Goal: Information Seeking & Learning: Learn about a topic

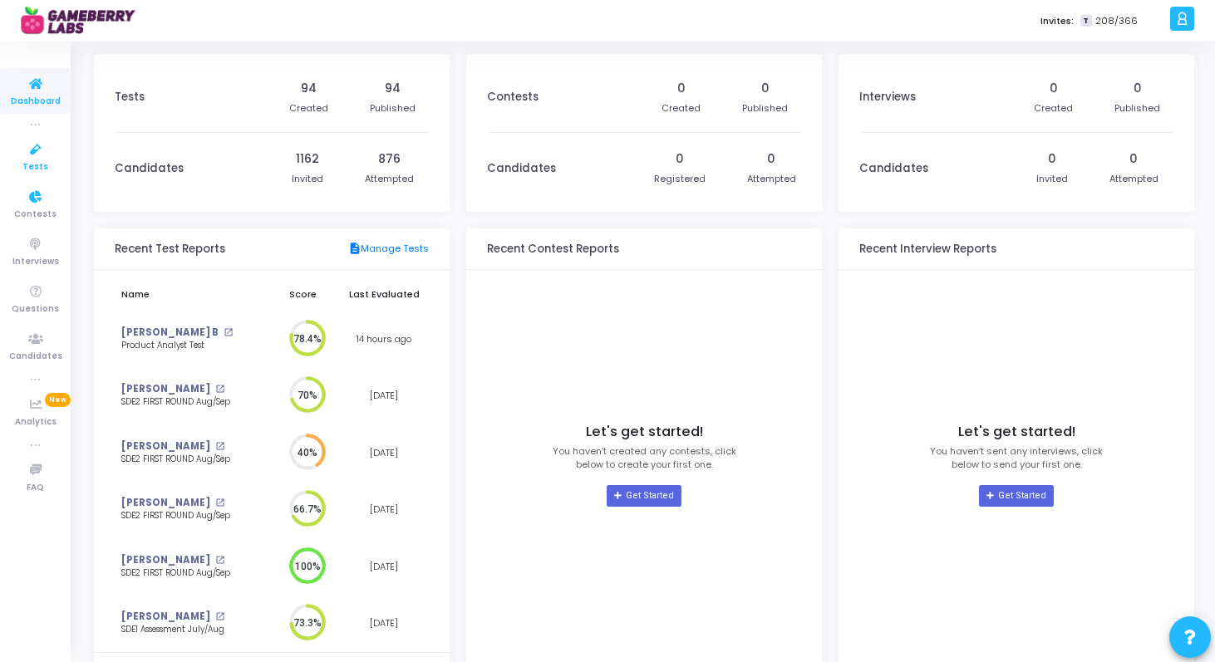
click at [33, 157] on icon at bounding box center [35, 150] width 35 height 21
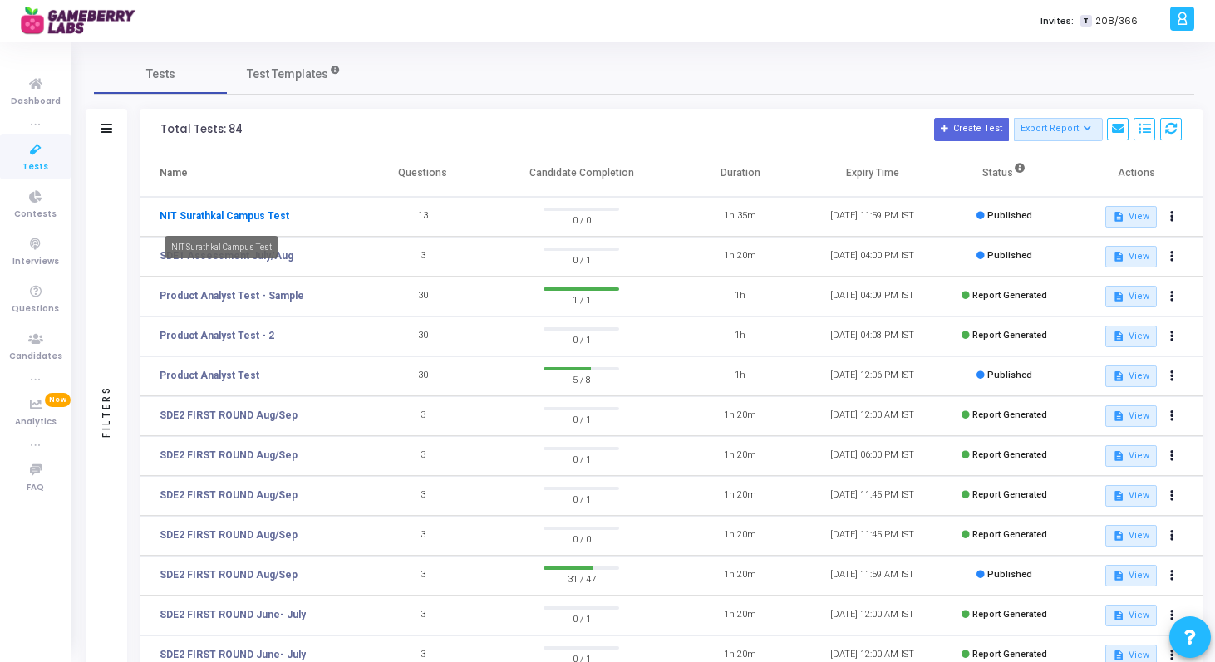
click at [261, 222] on link "NIT Surathkal Campus Test" at bounding box center [225, 216] width 130 height 15
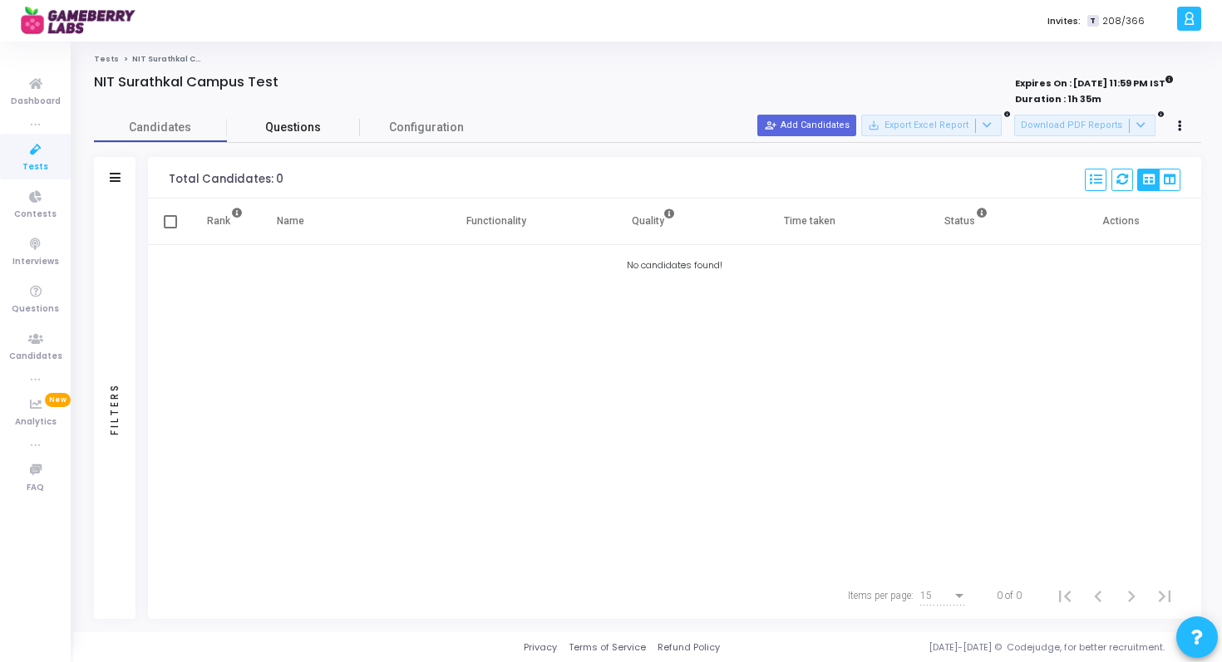
click at [306, 127] on span "Questions" at bounding box center [293, 127] width 133 height 17
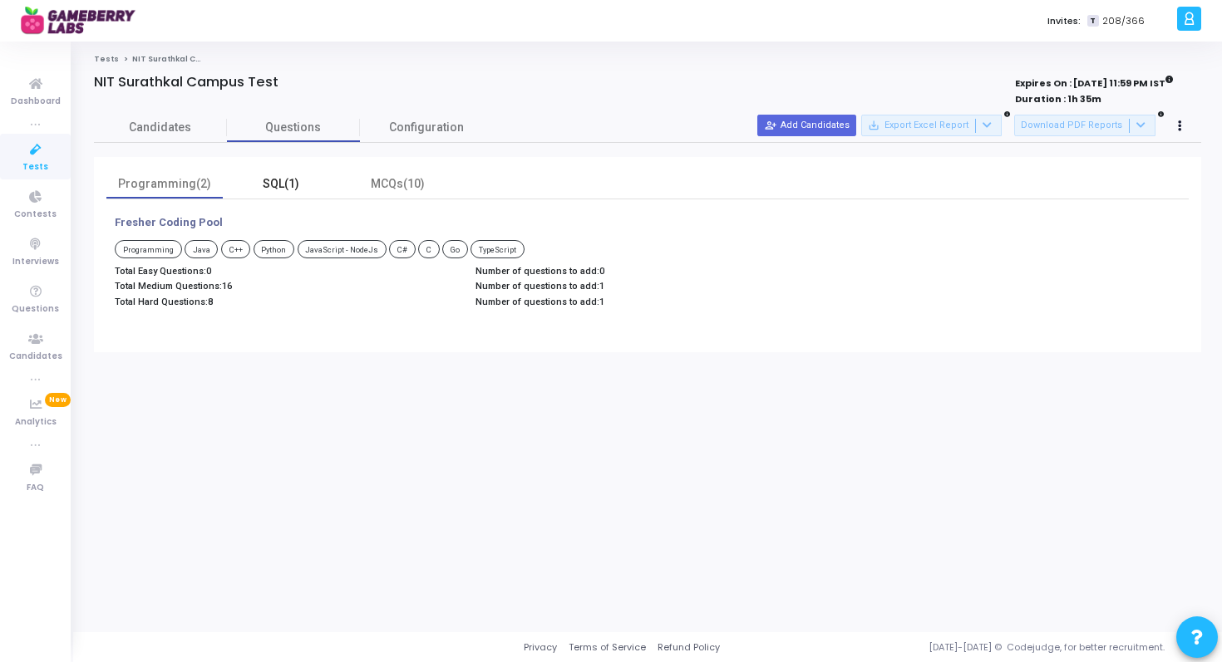
click at [283, 181] on div "SQL(1)" at bounding box center [281, 183] width 96 height 17
click at [388, 194] on div "MCQs(10)" at bounding box center [397, 184] width 116 height 29
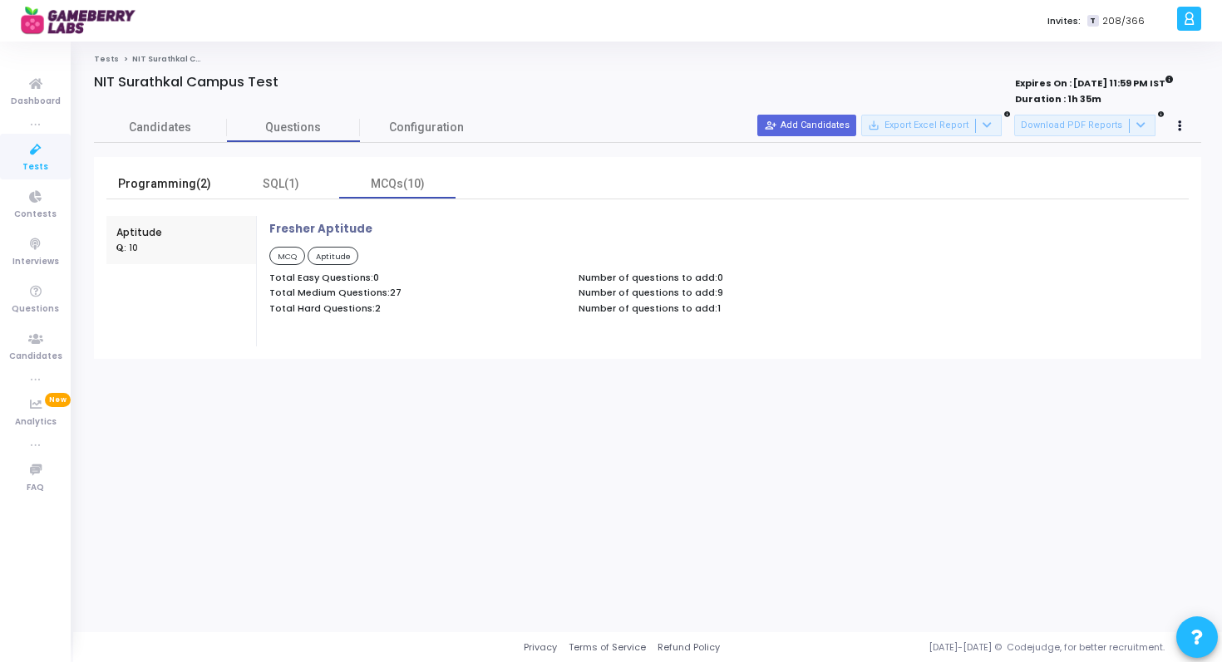
click at [205, 185] on div "Programming(2)" at bounding box center [164, 183] width 96 height 17
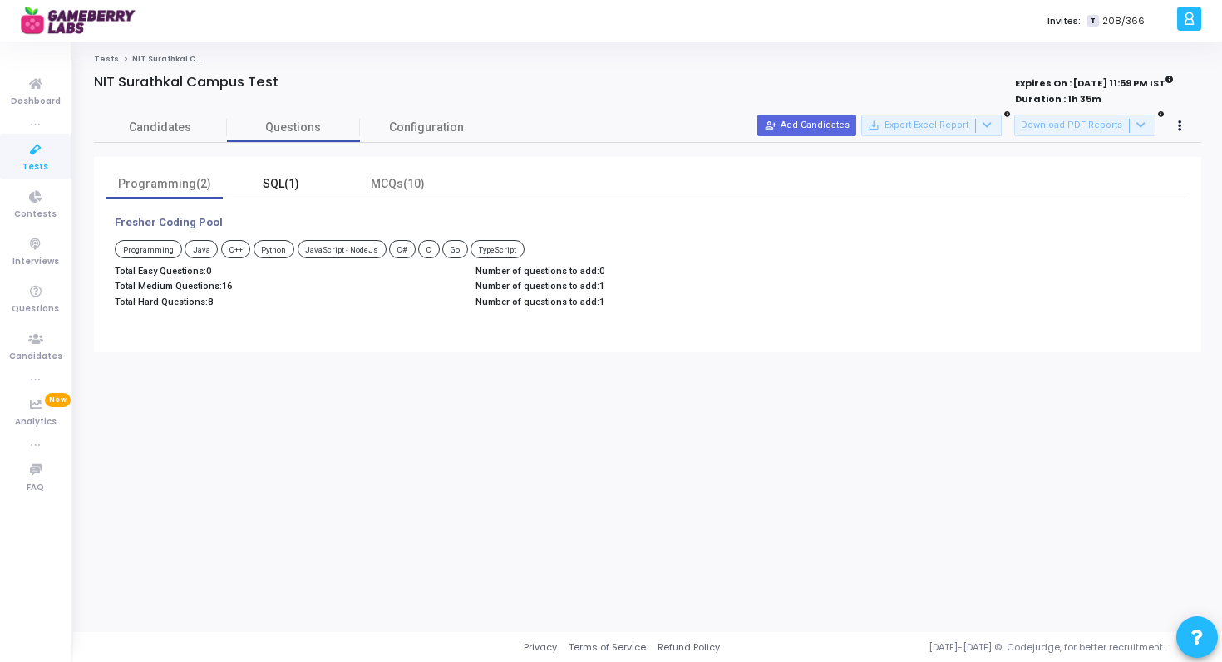
click at [278, 191] on div "SQL(1)" at bounding box center [281, 183] width 96 height 17
click at [379, 180] on div "MCQs(10)" at bounding box center [397, 183] width 96 height 17
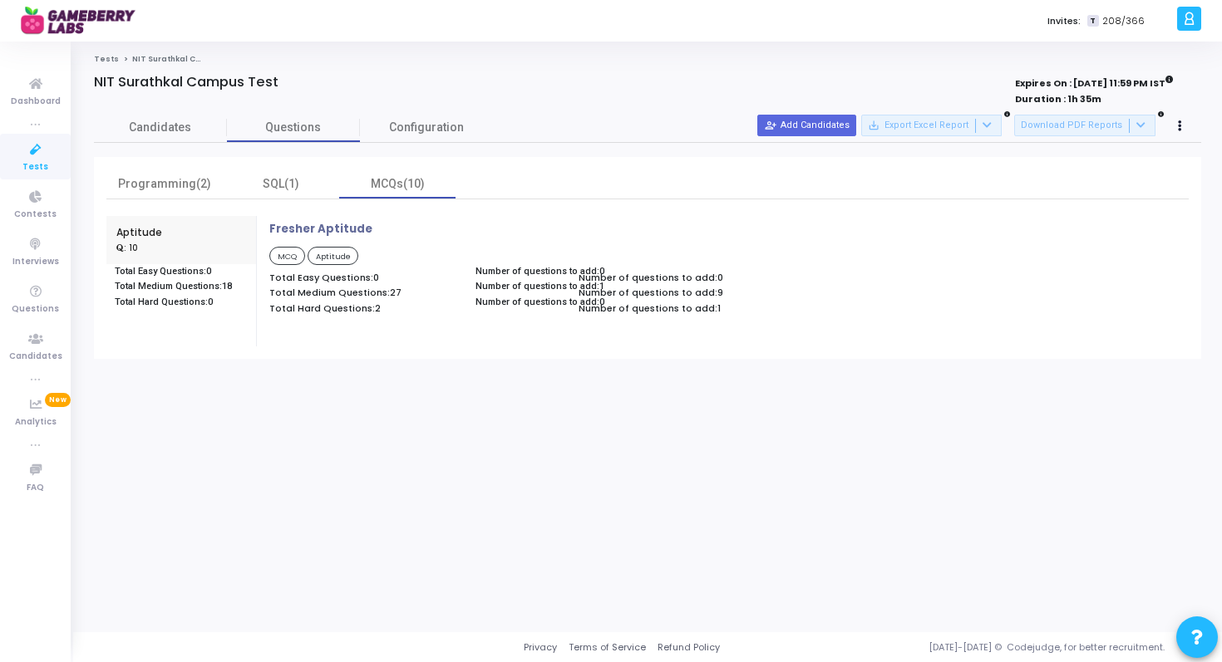
click at [410, 151] on div "Candidates Questions Configuration Filters Filters Candidate Name/Email search …" at bounding box center [648, 235] width 1124 height 245
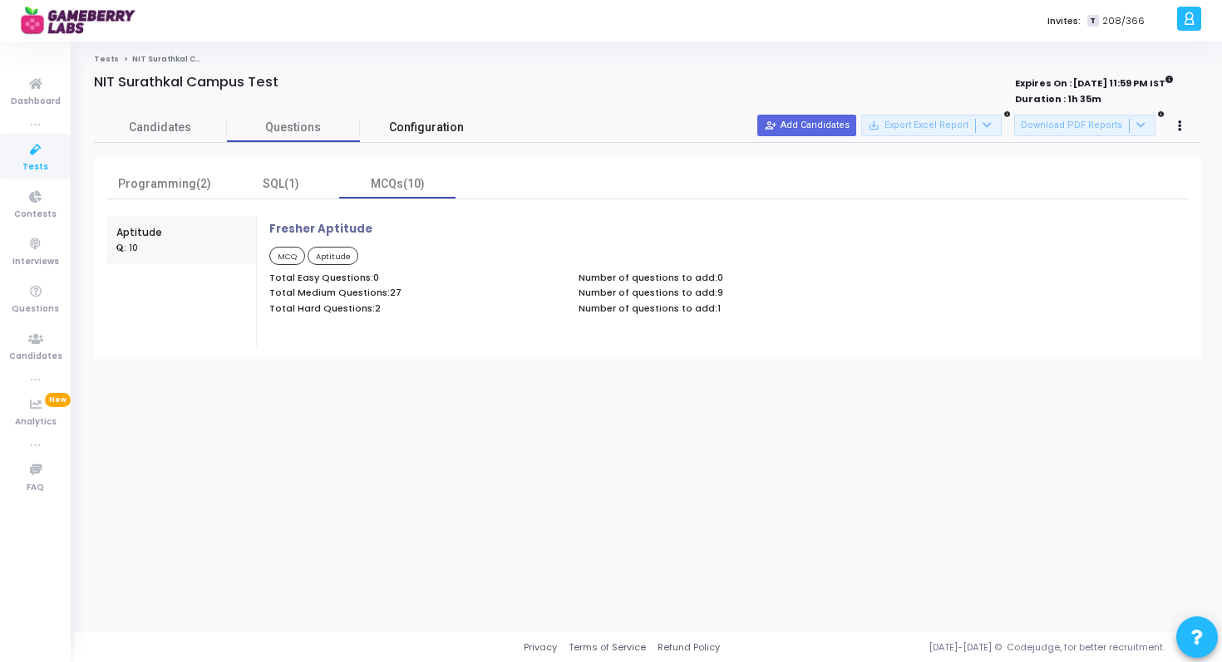
click at [413, 132] on span "Configuration" at bounding box center [426, 127] width 75 height 17
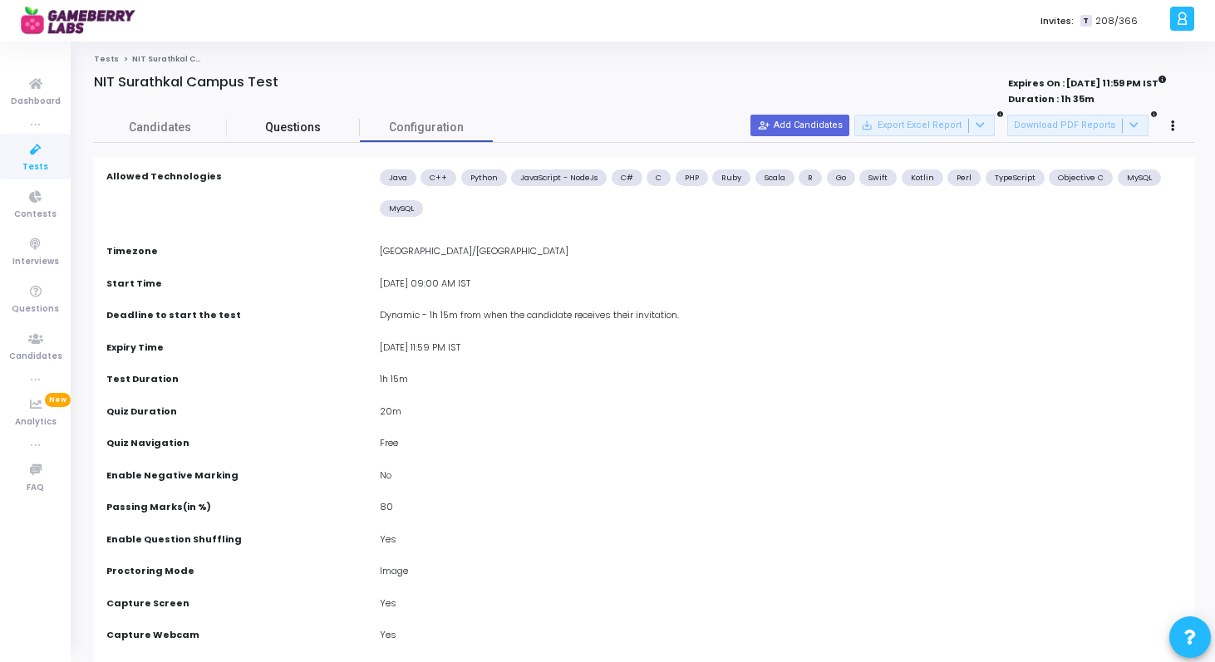
click at [288, 126] on span "Questions" at bounding box center [293, 127] width 133 height 17
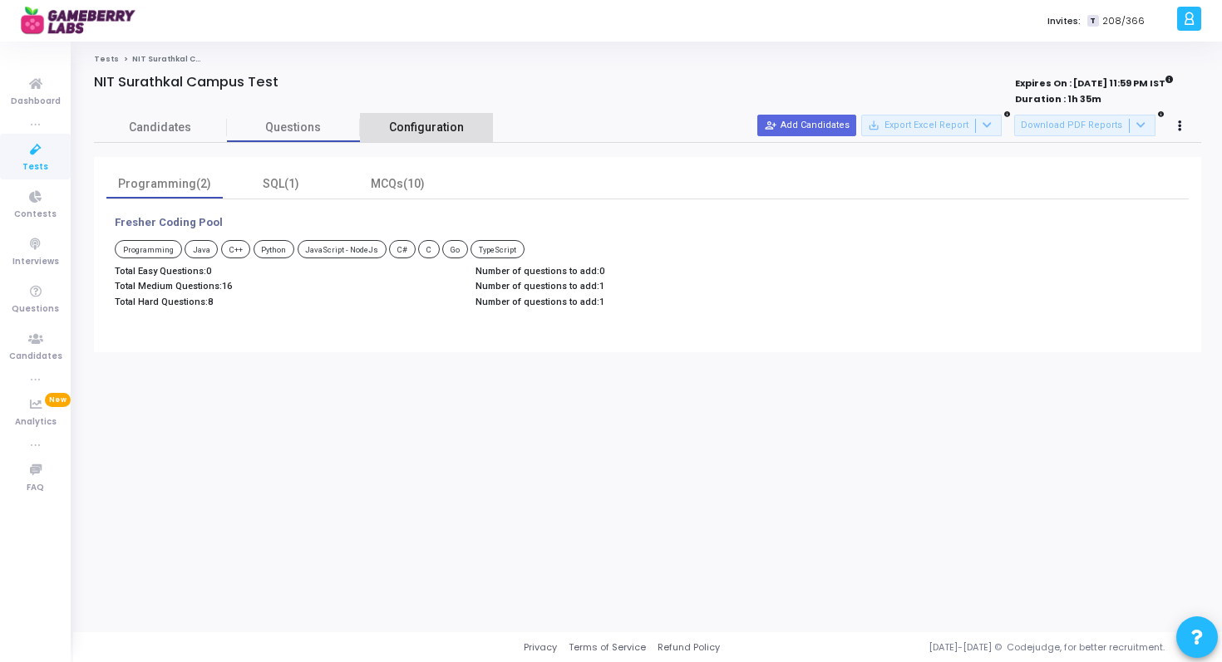
click at [434, 135] on span "Configuration" at bounding box center [426, 127] width 75 height 17
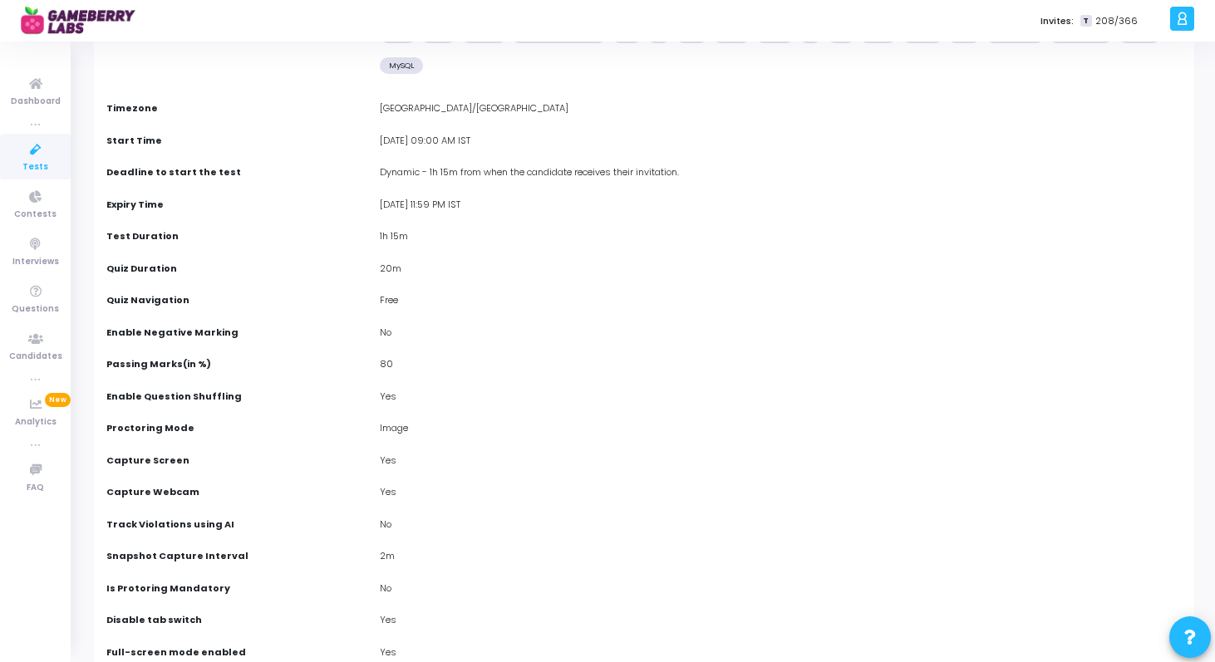
scroll to position [160, 0]
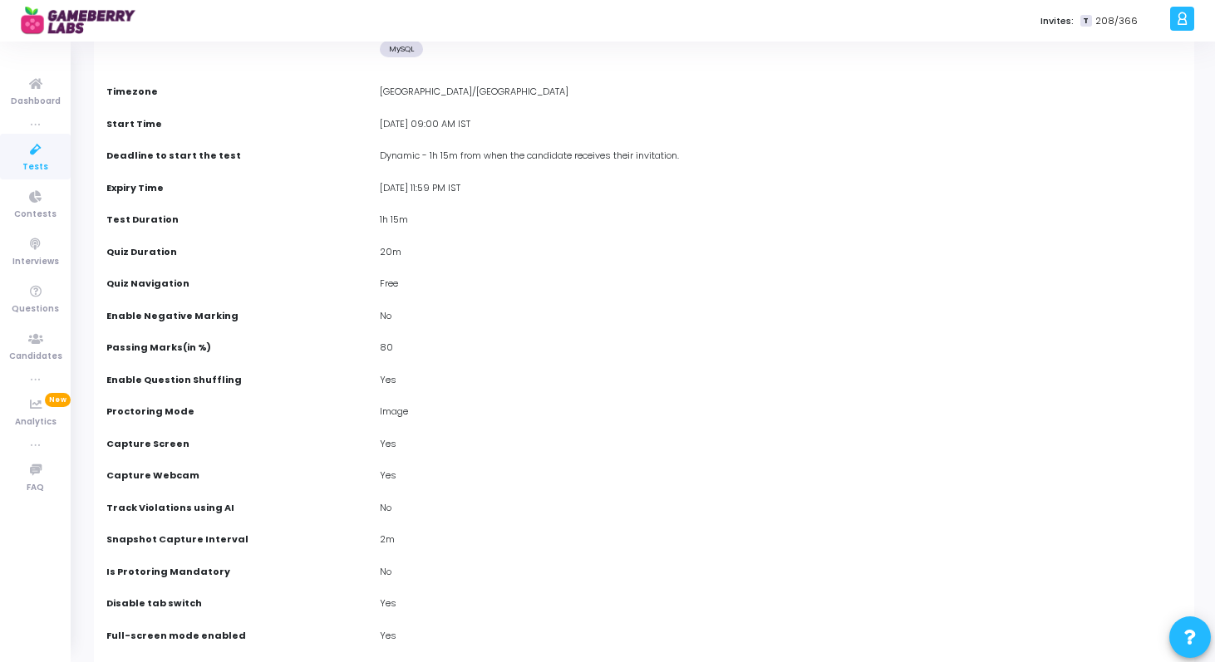
click at [393, 217] on div "1h 15m" at bounding box center [782, 222] width 820 height 18
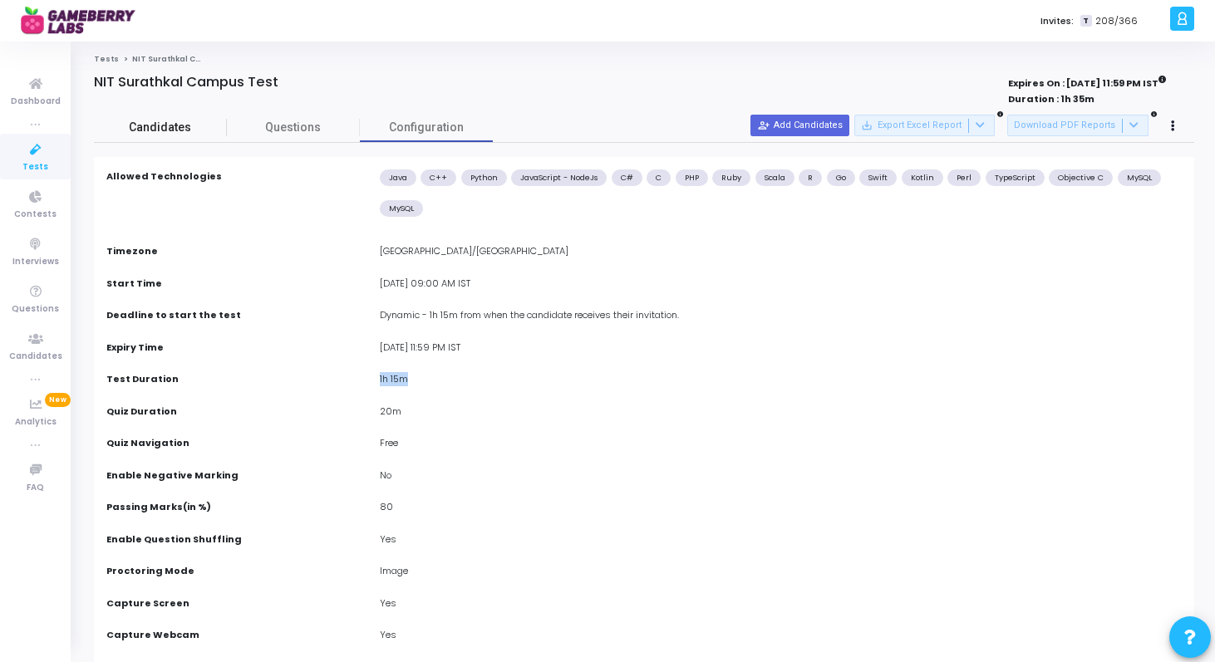
click at [154, 130] on span "Candidates" at bounding box center [160, 127] width 133 height 17
